Goal: Navigation & Orientation: Find specific page/section

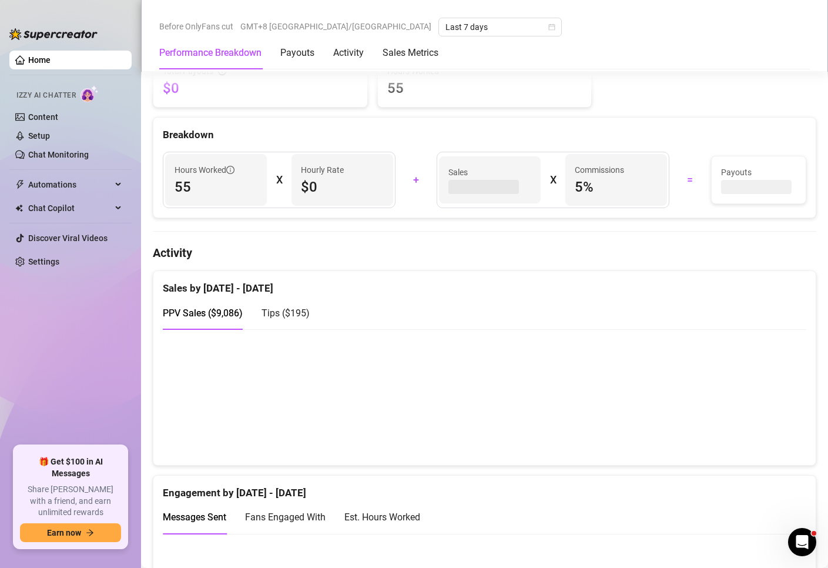
scroll to position [411, 0]
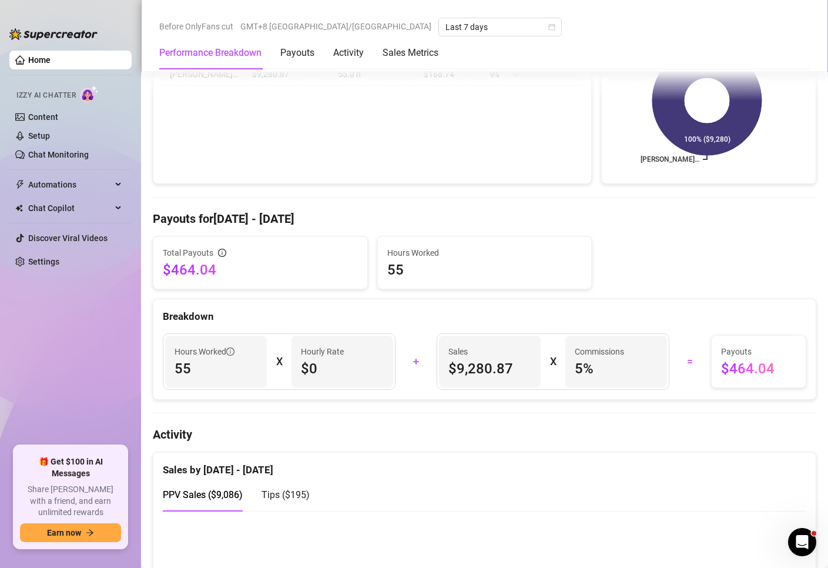
scroll to position [411, 0]
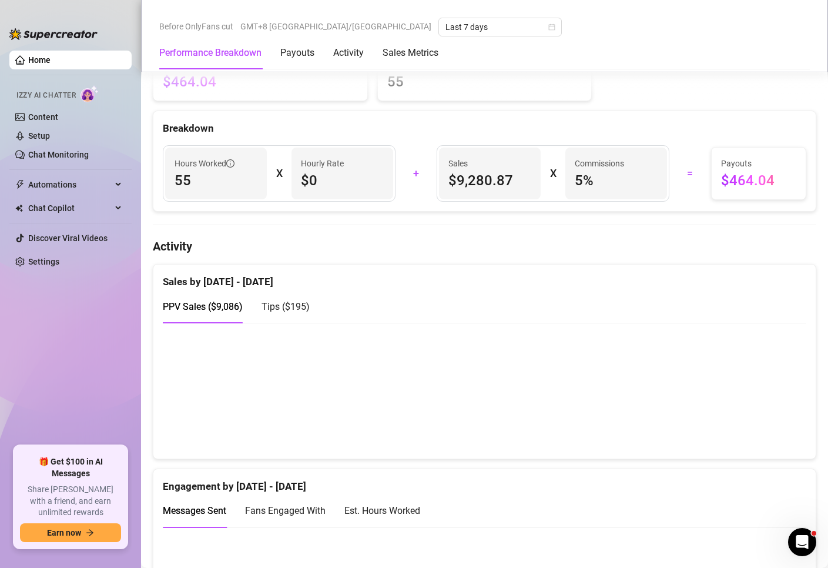
drag, startPoint x: 18, startPoint y: 343, endPoint x: 26, endPoint y: 328, distance: 17.1
click at [18, 343] on ul "Home Izzy AI Chatter Content Setup Chat Monitoring Automations Chat Copilot Dis…" at bounding box center [70, 243] width 122 height 395
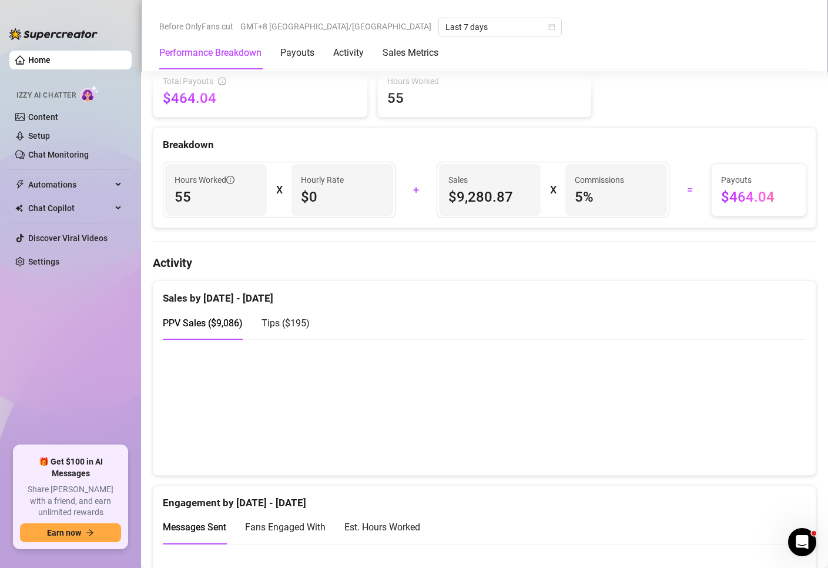
scroll to position [411, 0]
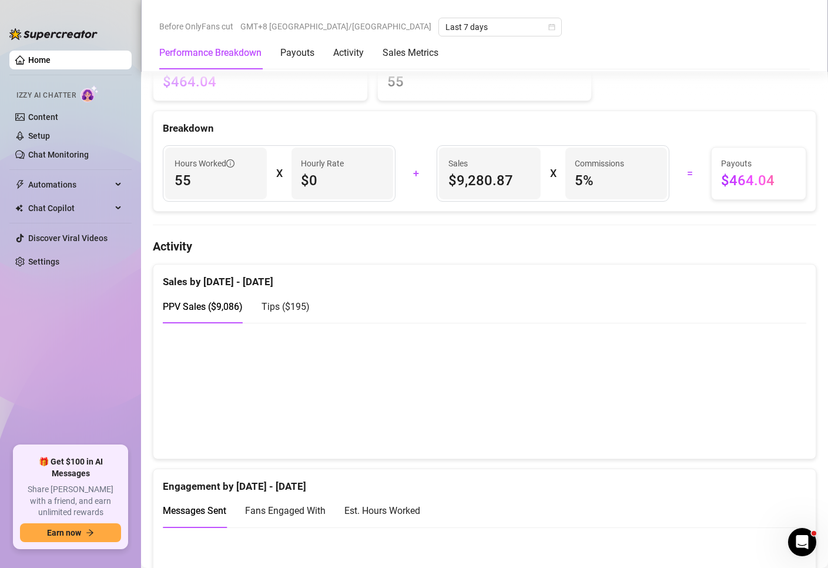
click at [38, 298] on ul "Home Izzy AI Chatter Content Setup Chat Monitoring Automations Chat Copilot Dis…" at bounding box center [70, 243] width 122 height 395
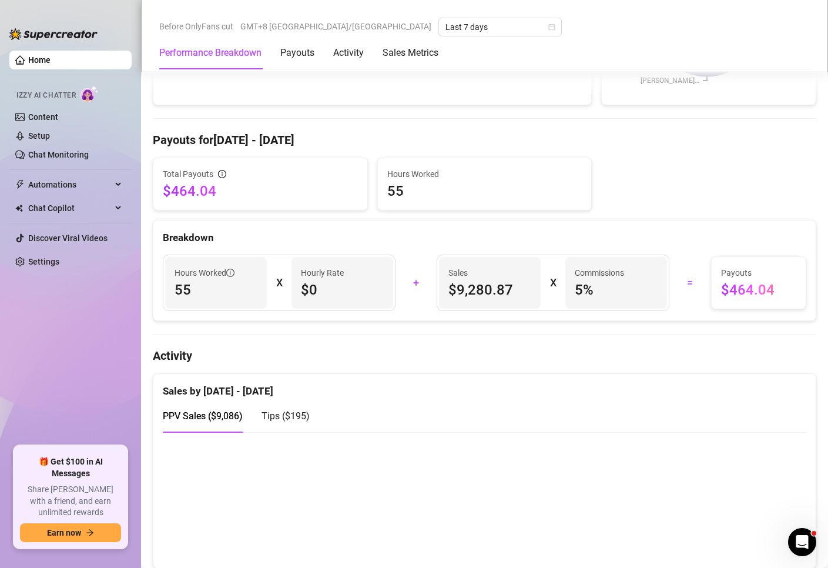
scroll to position [294, 0]
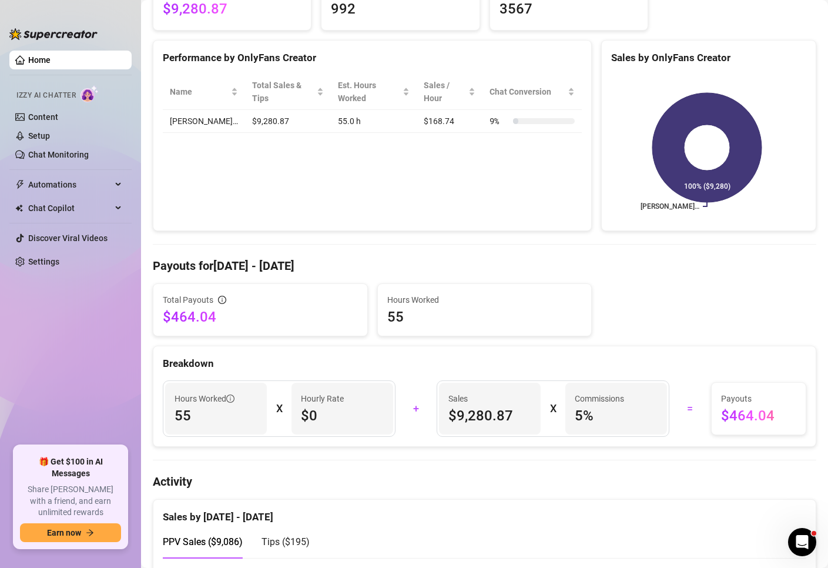
scroll to position [353, 0]
